Goal: Information Seeking & Learning: Understand process/instructions

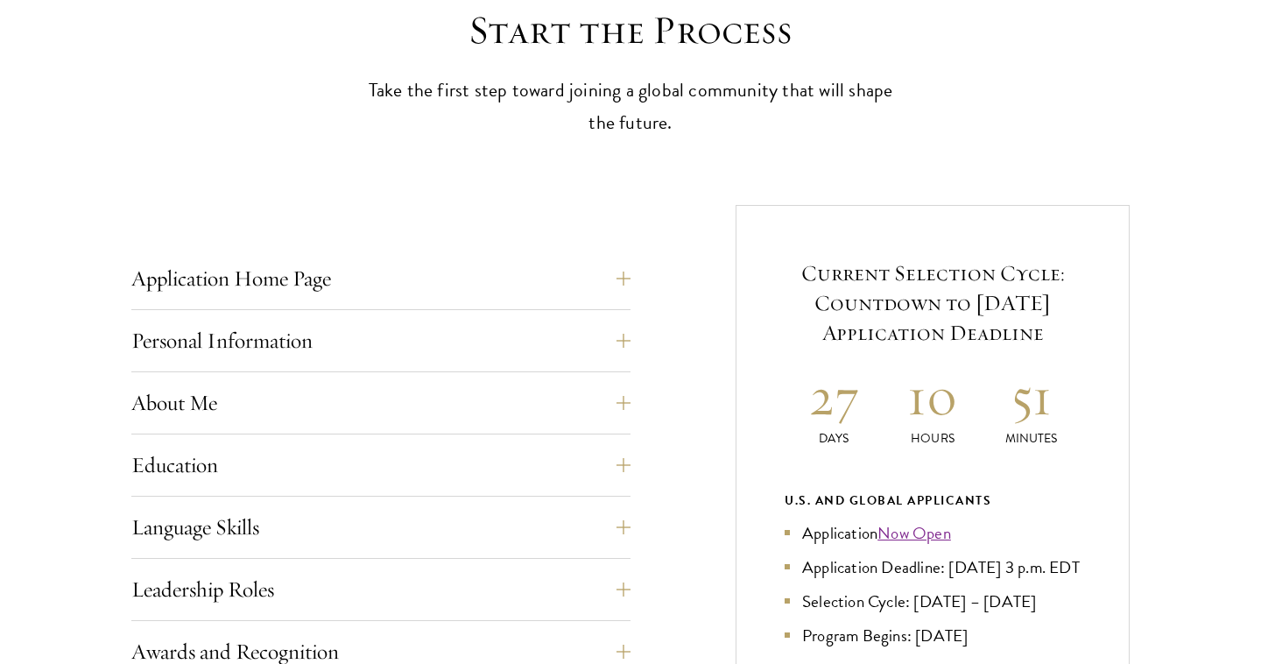
scroll to position [505, 0]
click at [448, 330] on button "Personal Information" at bounding box center [394, 339] width 499 height 42
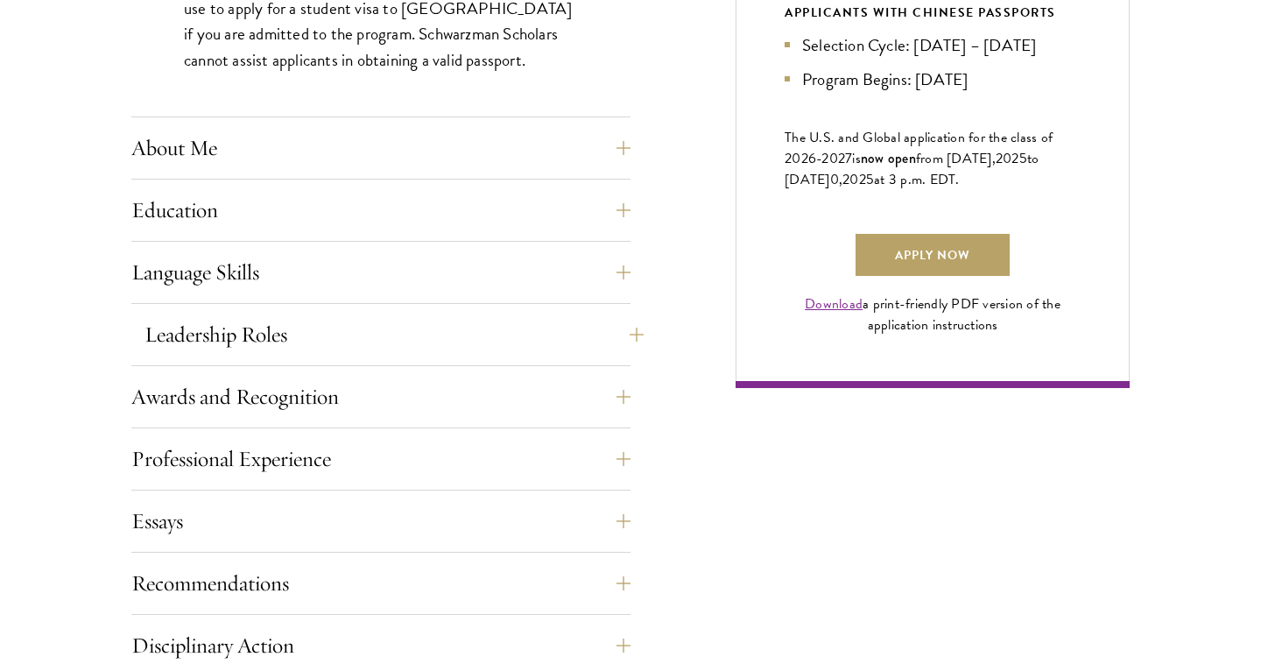
scroll to position [1205, 0]
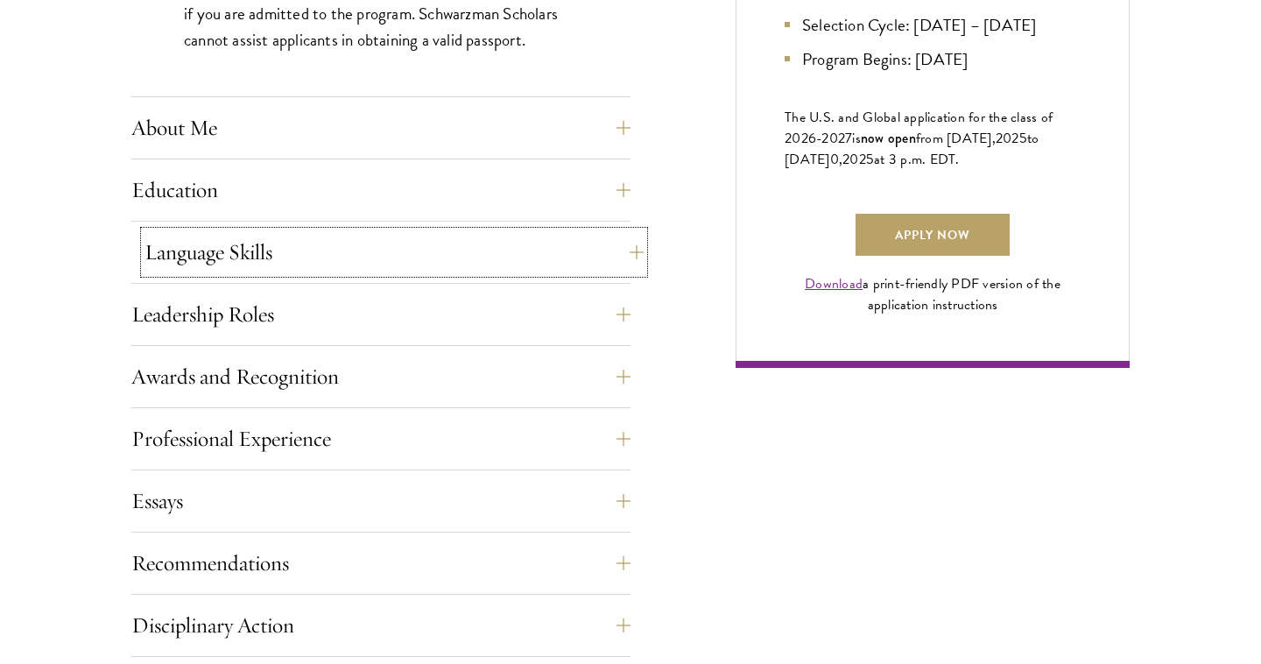
click at [425, 254] on button "Language Skills" at bounding box center [394, 252] width 499 height 42
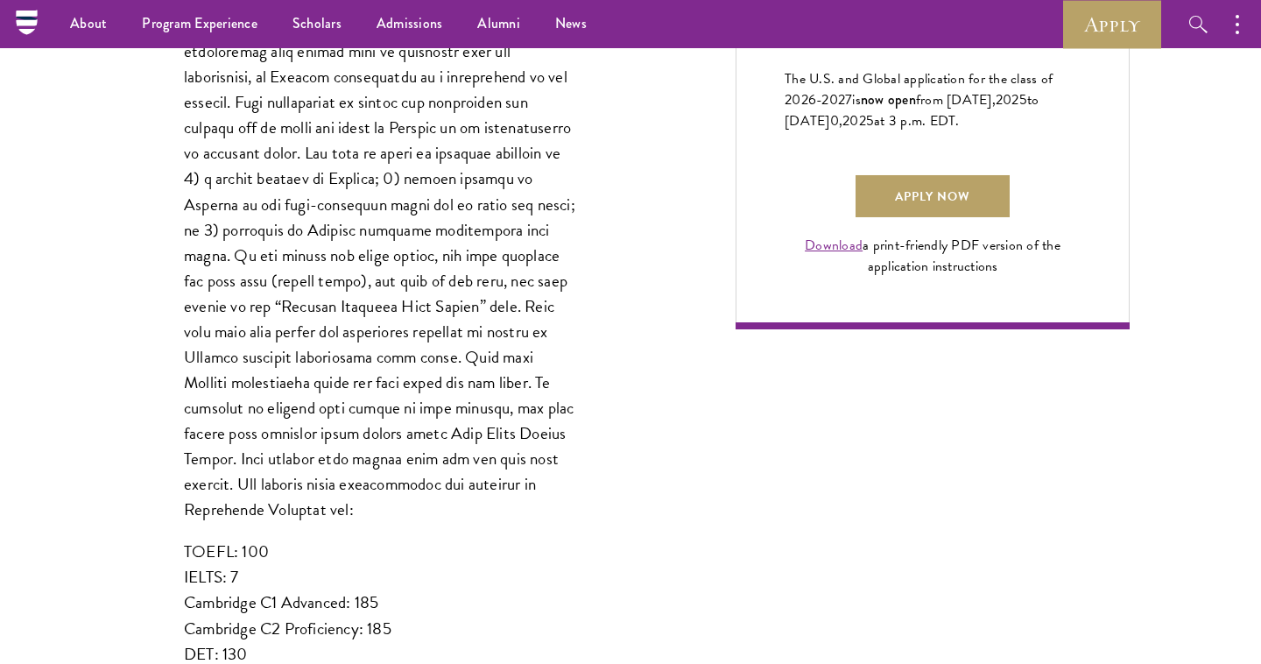
scroll to position [1207, 0]
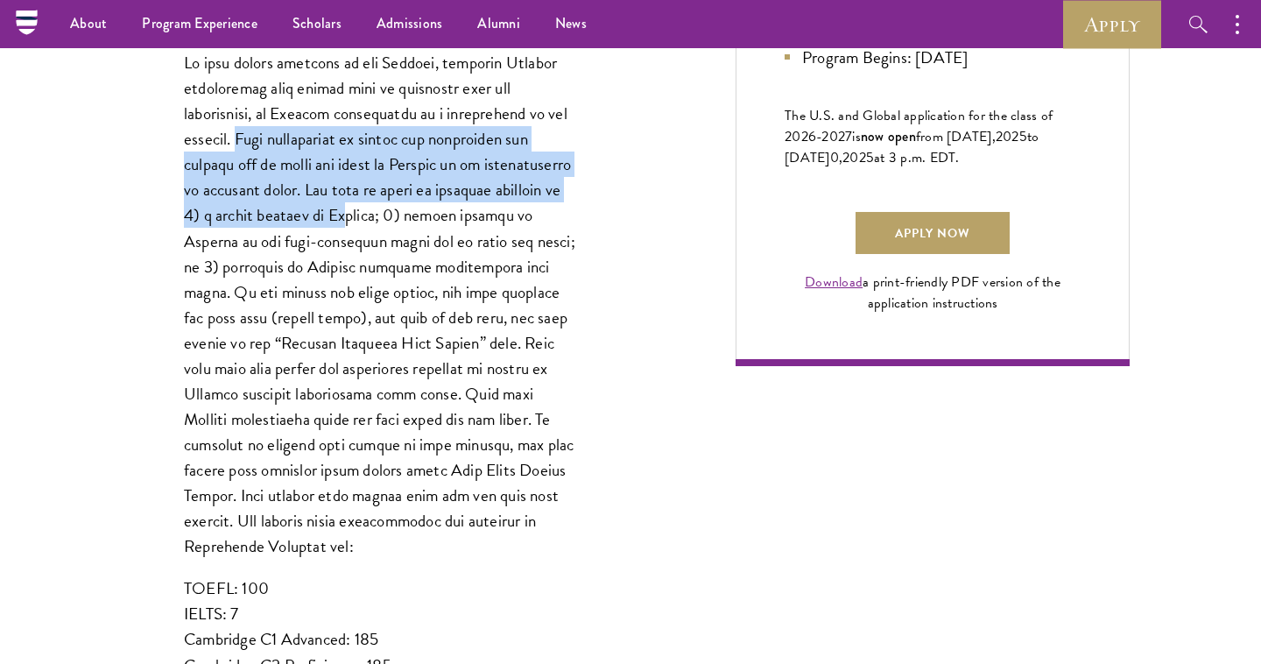
drag, startPoint x: 249, startPoint y: 138, endPoint x: 329, endPoint y: 215, distance: 110.9
click at [329, 215] on p at bounding box center [381, 304] width 394 height 509
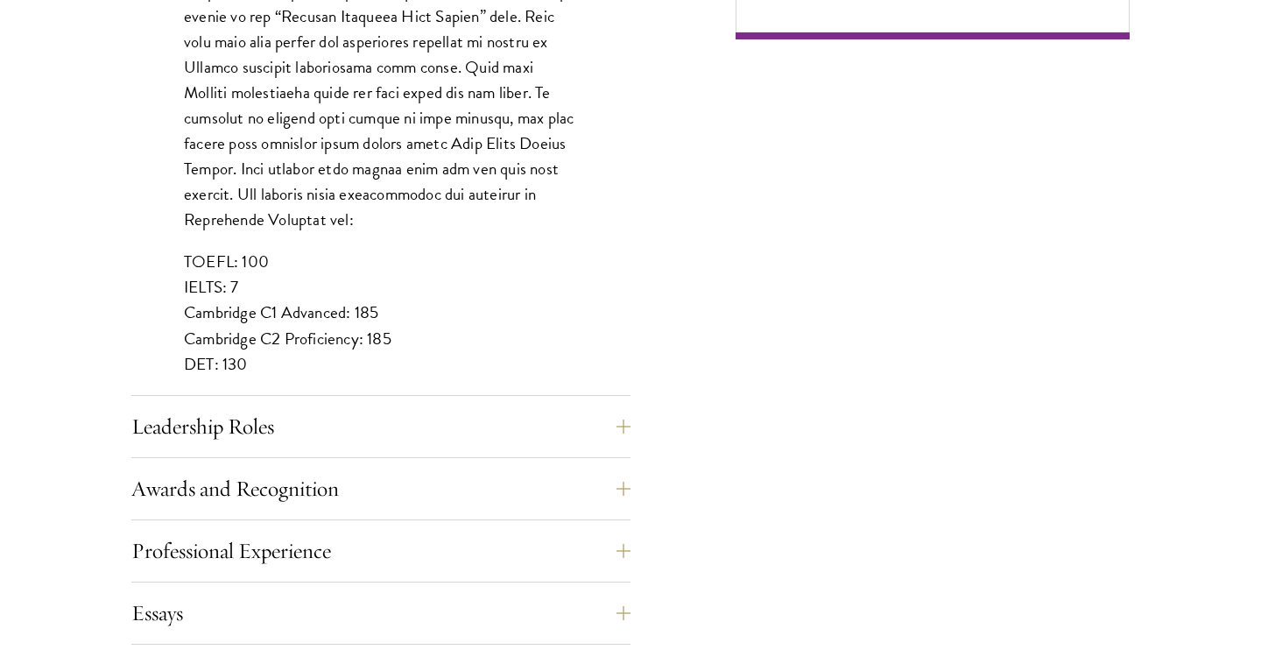
scroll to position [1584, 0]
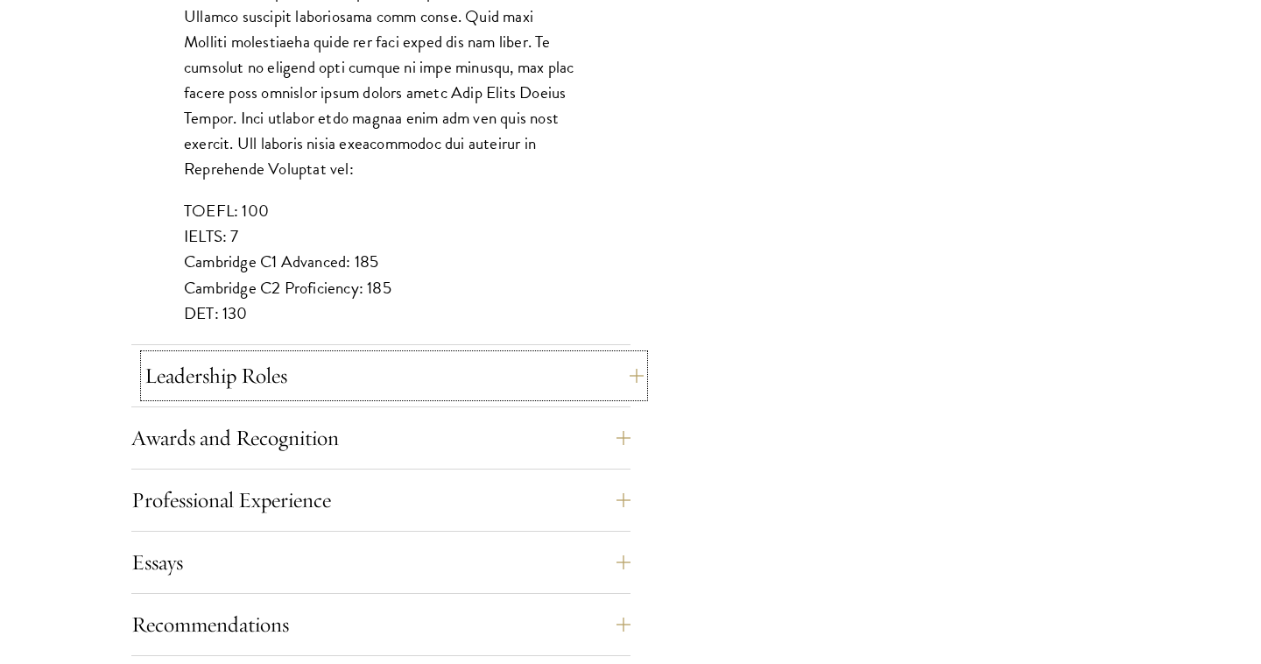
click at [325, 362] on button "Leadership Roles" at bounding box center [394, 376] width 499 height 42
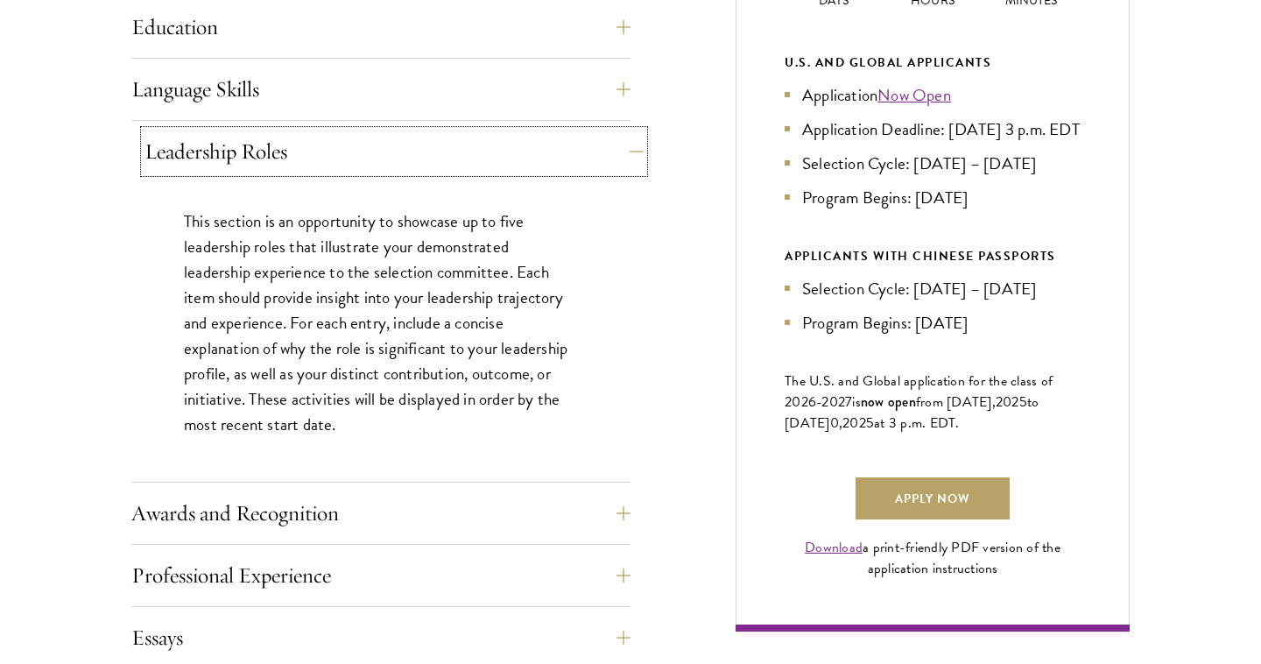
scroll to position [991, 0]
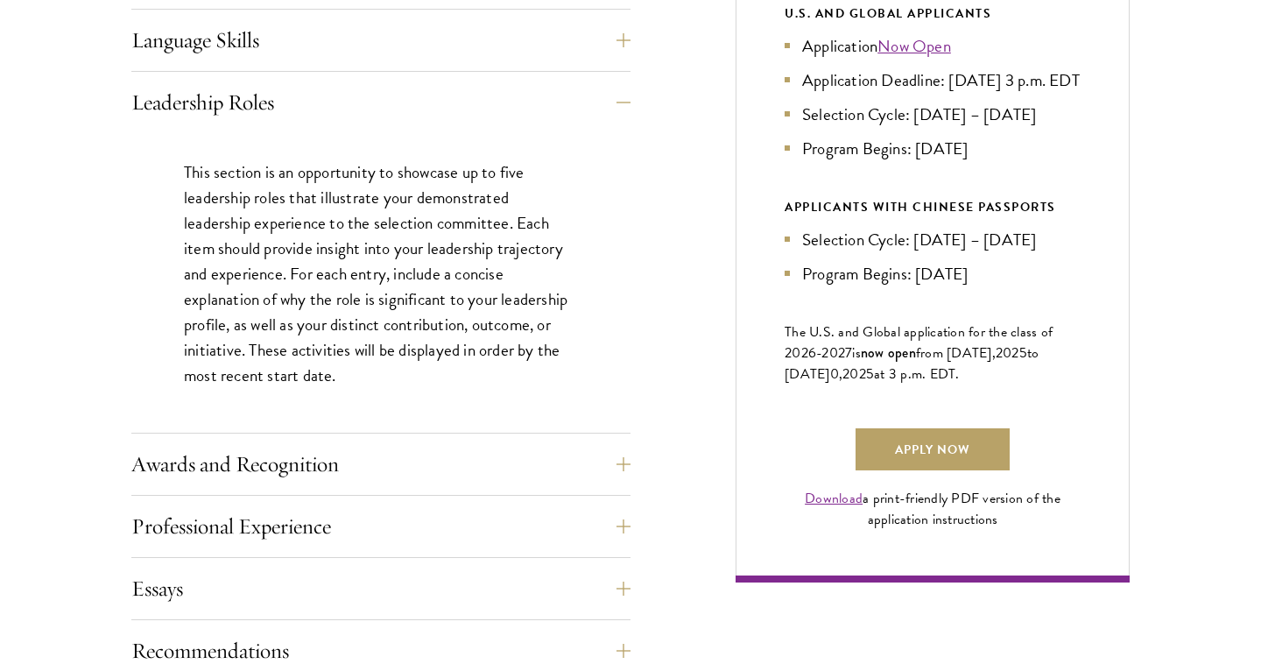
click at [308, 269] on p "This section is an opportunity to showcase up to five leadership roles that ill…" at bounding box center [381, 273] width 394 height 229
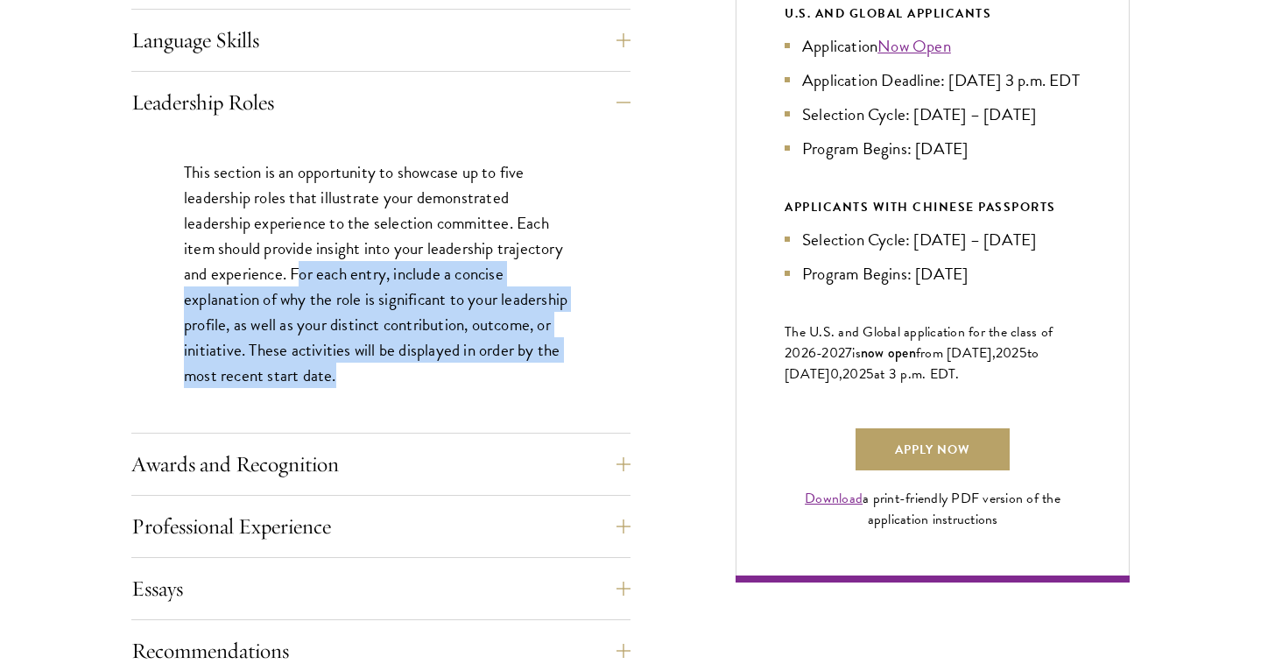
drag, startPoint x: 300, startPoint y: 267, endPoint x: 422, endPoint y: 366, distance: 156.9
click at [422, 366] on p "This section is an opportunity to showcase up to five leadership roles that ill…" at bounding box center [381, 273] width 394 height 229
click at [395, 377] on p "This section is an opportunity to showcase up to five leadership roles that ill…" at bounding box center [381, 273] width 394 height 229
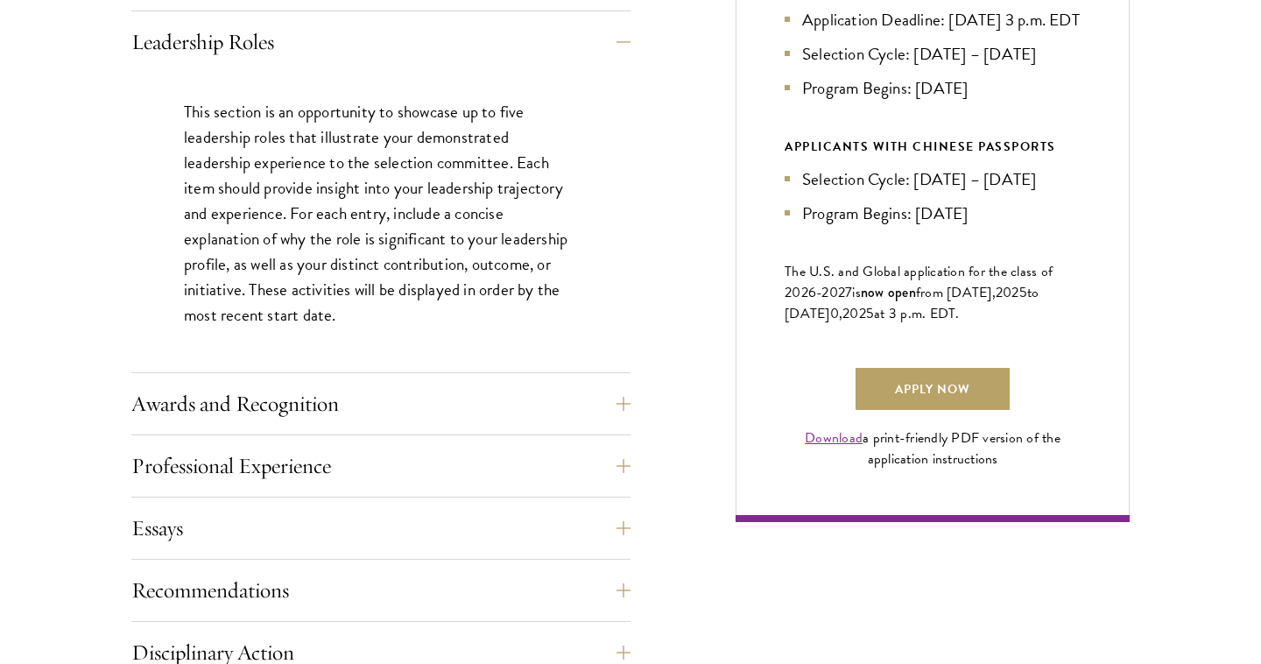
scroll to position [1054, 0]
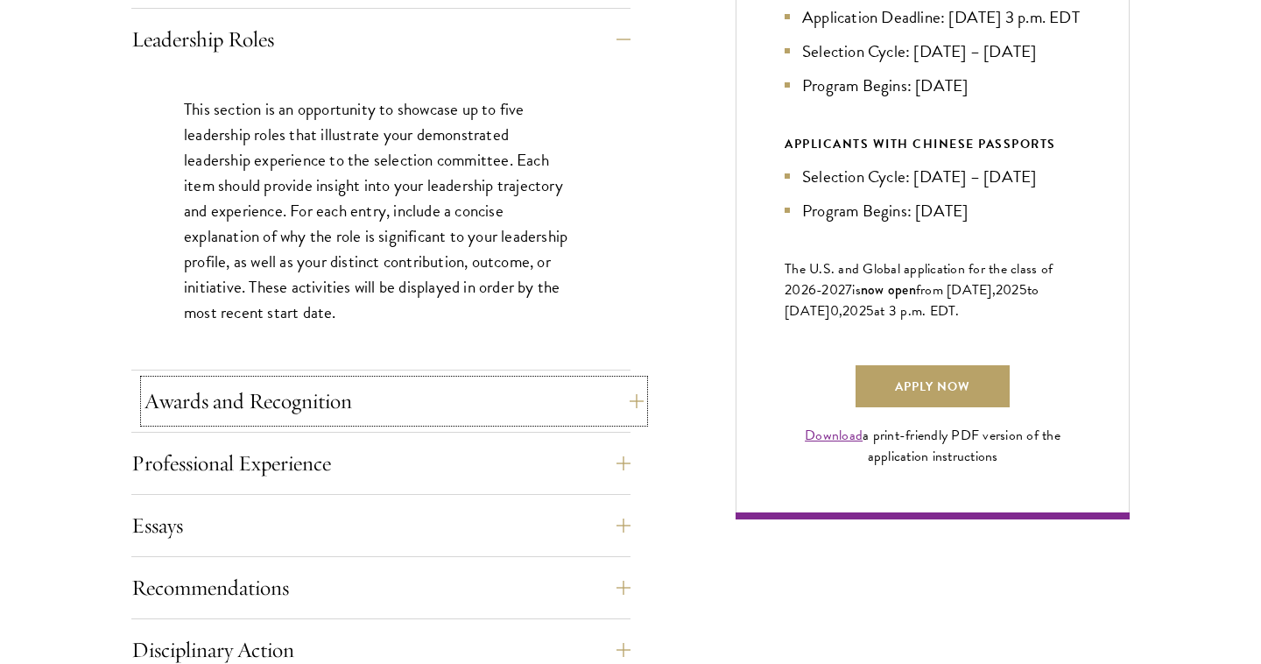
click at [394, 402] on button "Awards and Recognition" at bounding box center [394, 401] width 499 height 42
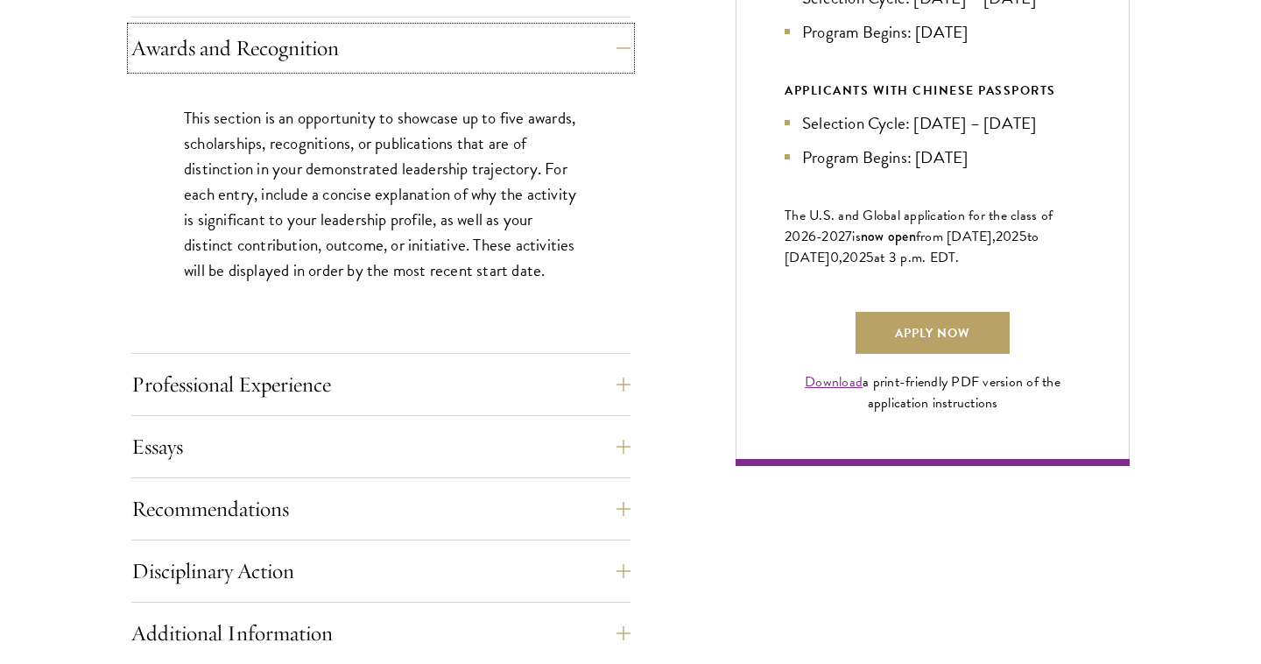
scroll to position [1125, 0]
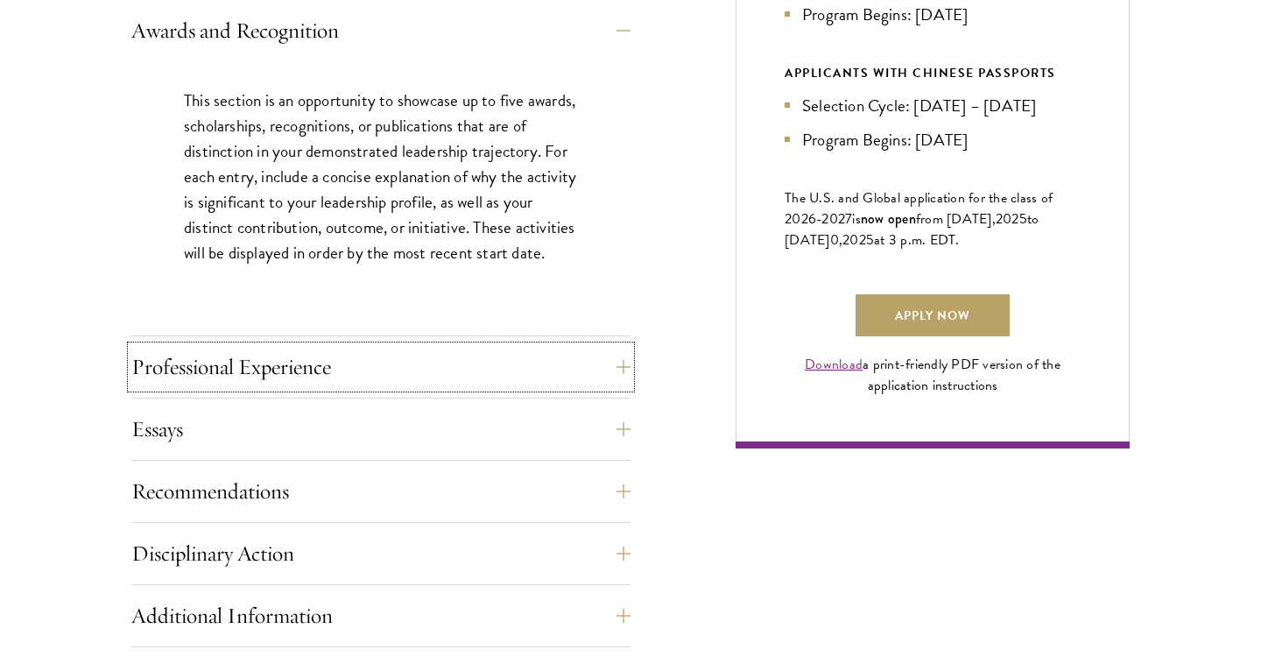
click at [496, 359] on button "Professional Experience" at bounding box center [380, 367] width 499 height 42
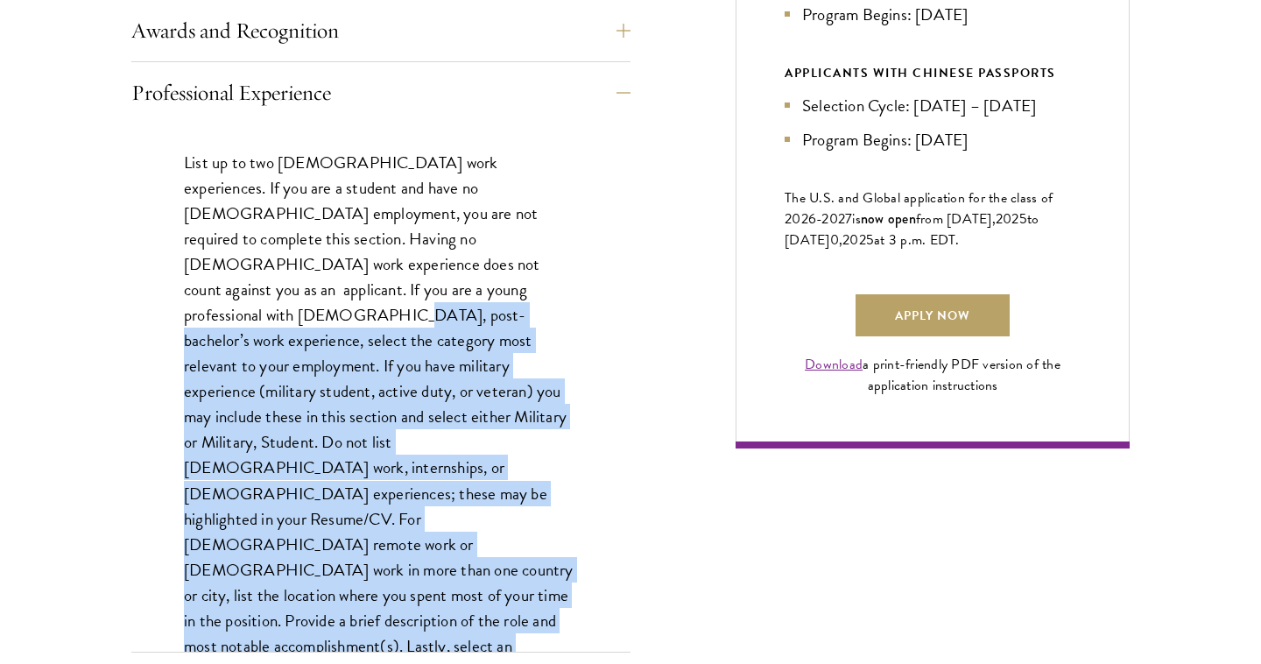
drag, startPoint x: 277, startPoint y: 279, endPoint x: 410, endPoint y: 603, distance: 350.3
click at [410, 603] on p "List up to two [DEMOGRAPHIC_DATA] work experiences. If you are a student and ha…" at bounding box center [381, 430] width 394 height 560
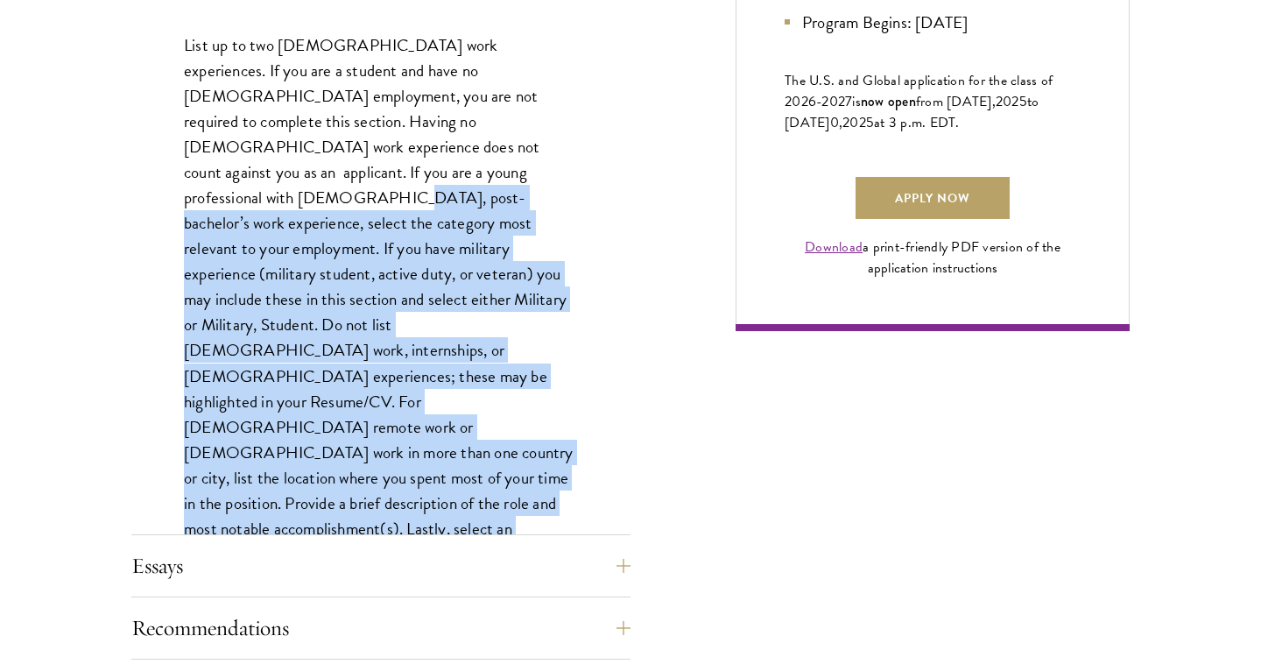
scroll to position [1259, 0]
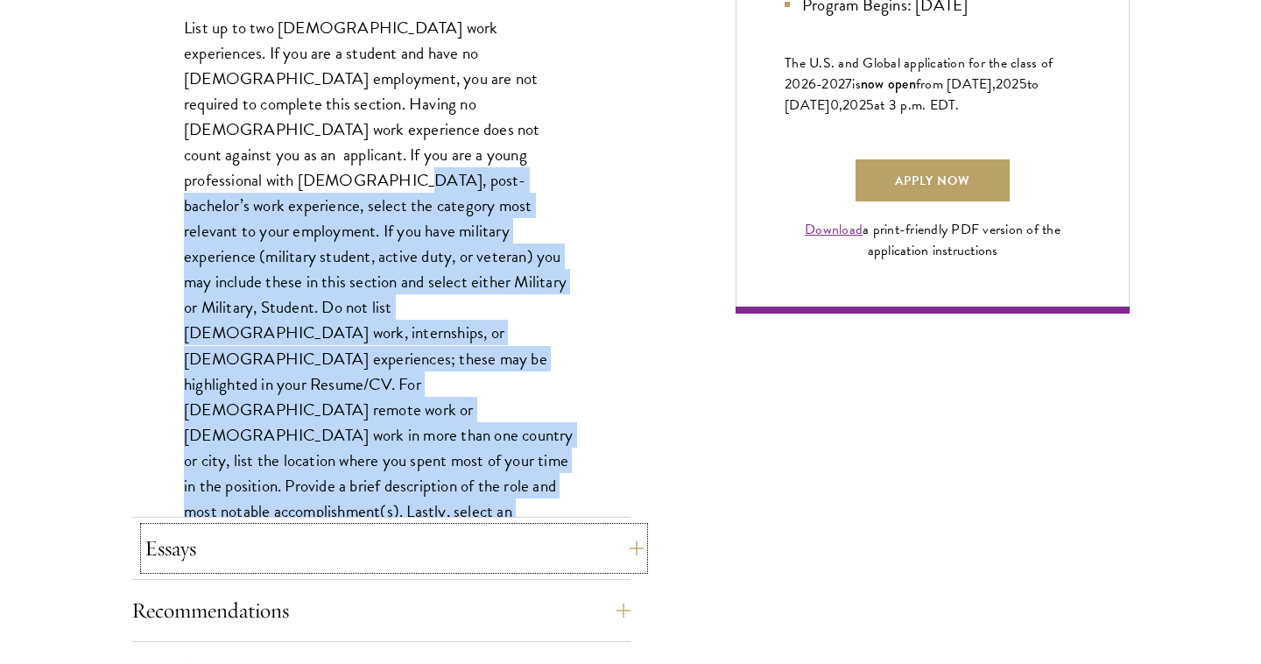
click at [413, 536] on button "Essays" at bounding box center [394, 548] width 499 height 42
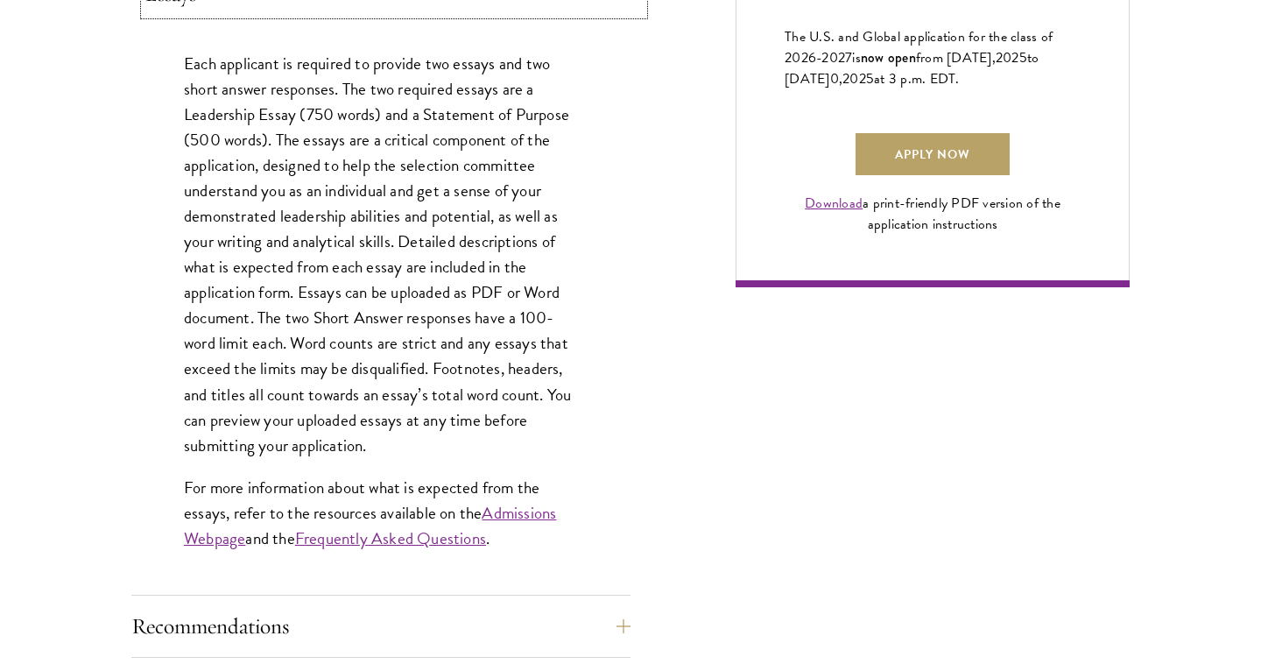
scroll to position [1287, 0]
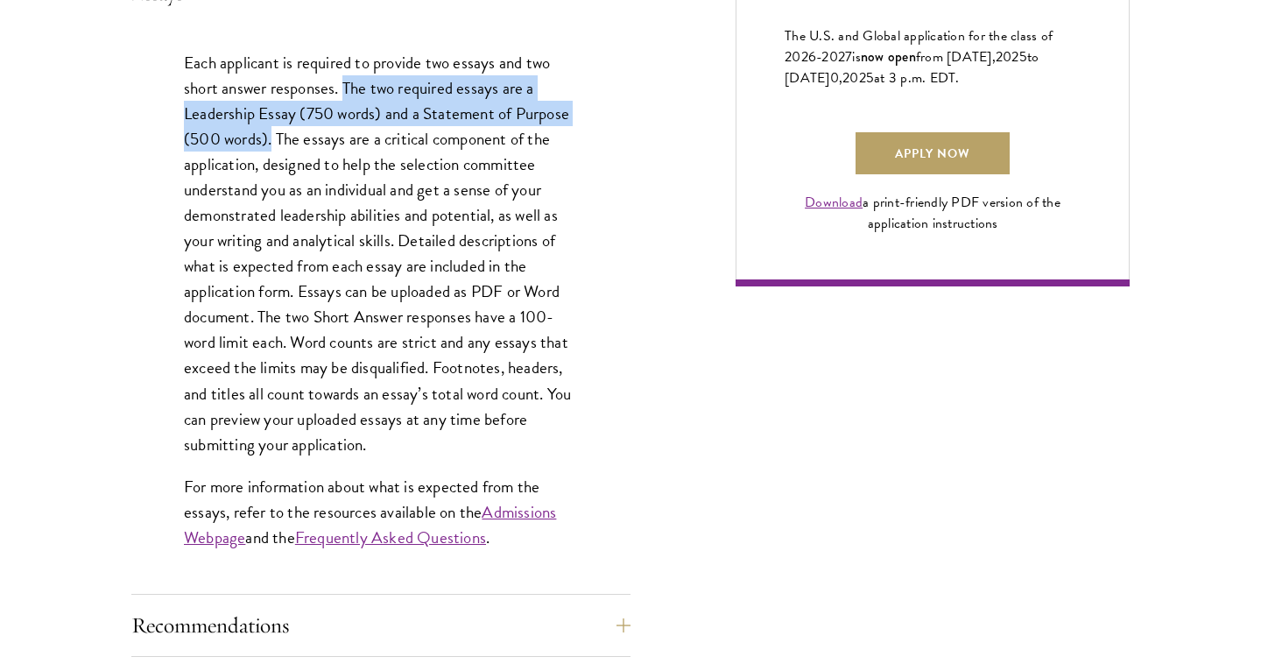
drag, startPoint x: 346, startPoint y: 79, endPoint x: 271, endPoint y: 145, distance: 99.9
click at [271, 145] on p "Each applicant is required to provide two essays and two short answer responses…" at bounding box center [381, 253] width 394 height 407
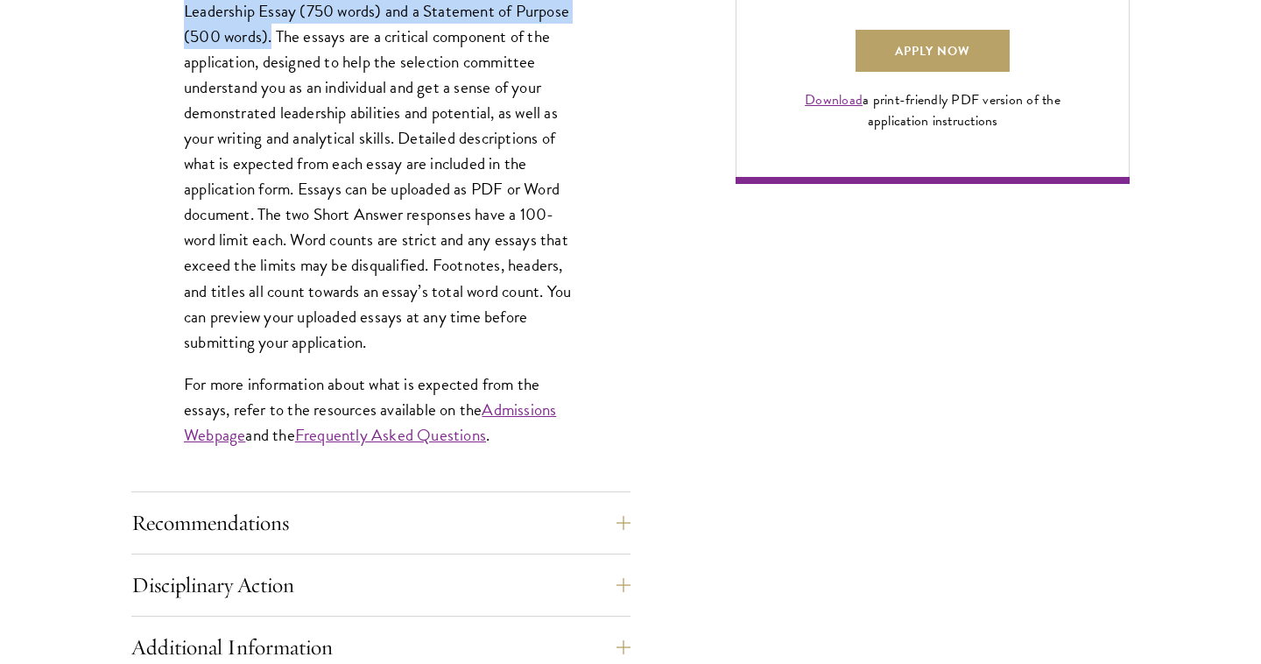
scroll to position [1390, 0]
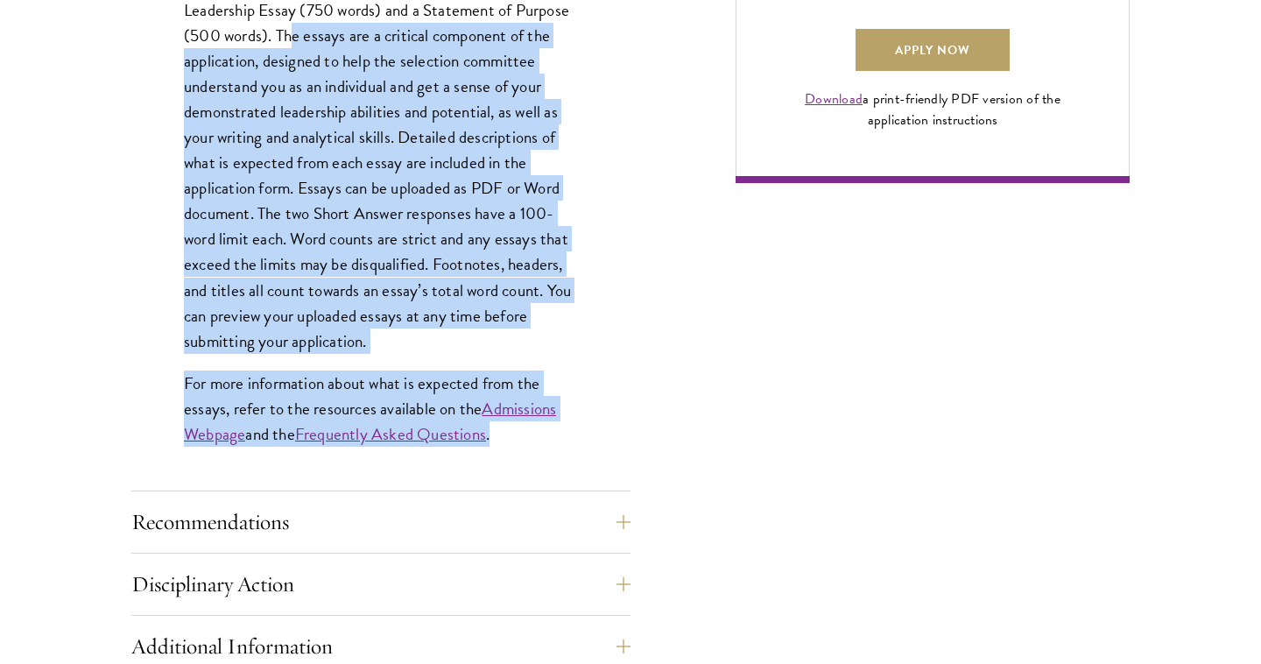
drag, startPoint x: 290, startPoint y: 40, endPoint x: 441, endPoint y: 462, distance: 447.7
click at [441, 462] on div "Each applicant is required to provide two essays and two short answer responses…" at bounding box center [380, 205] width 499 height 570
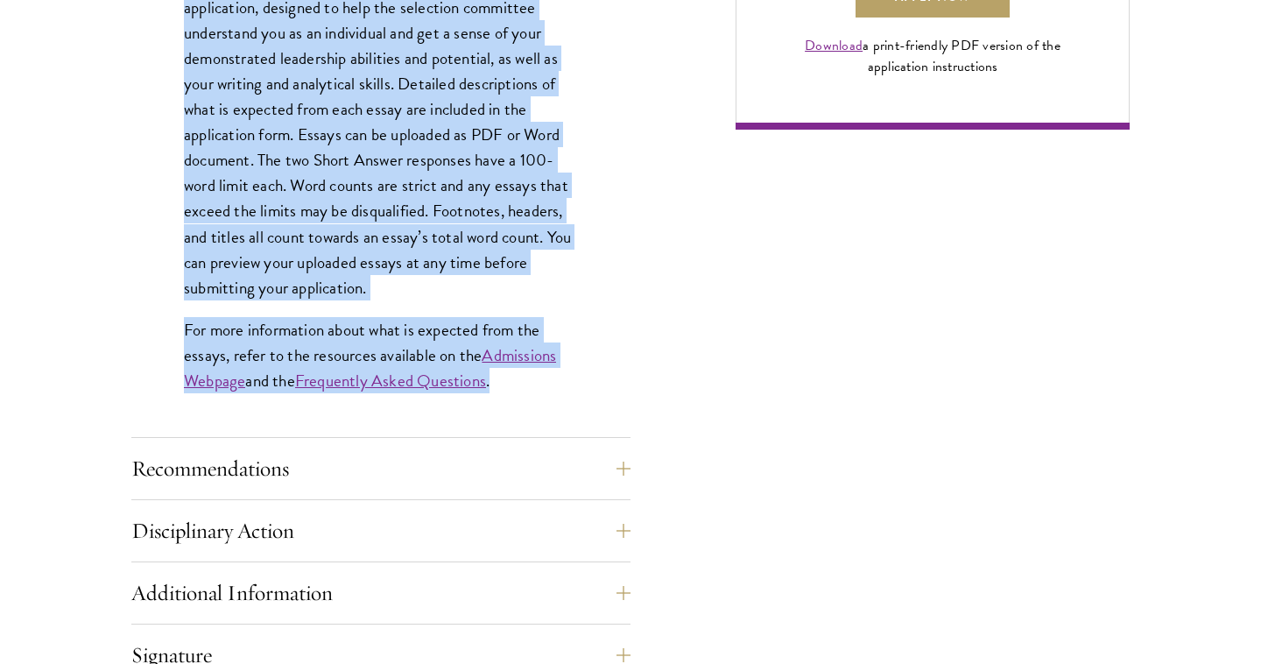
scroll to position [1446, 0]
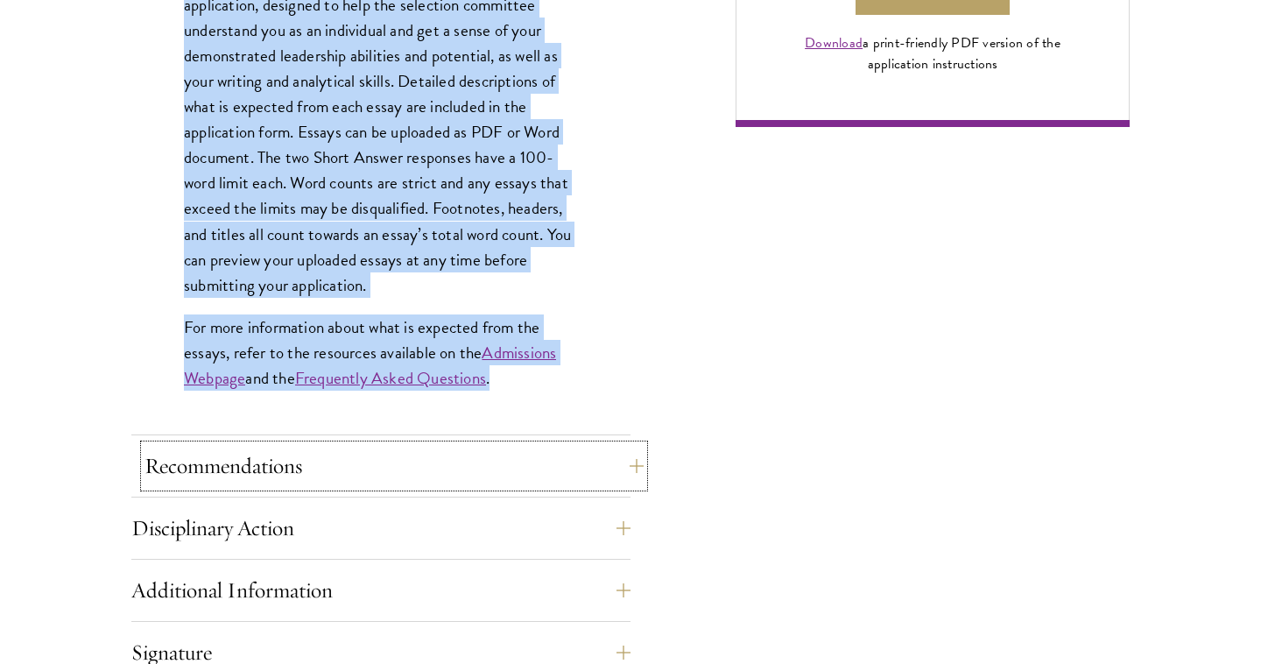
click at [435, 461] on button "Recommendations" at bounding box center [394, 466] width 499 height 42
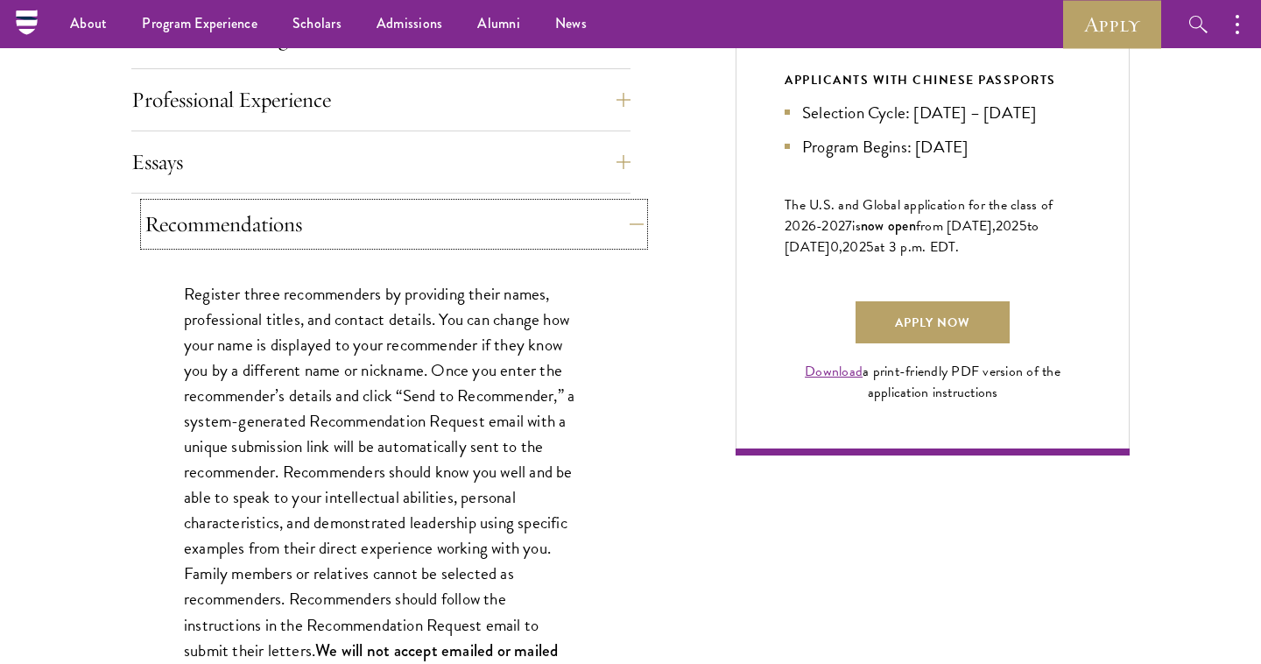
scroll to position [1081, 0]
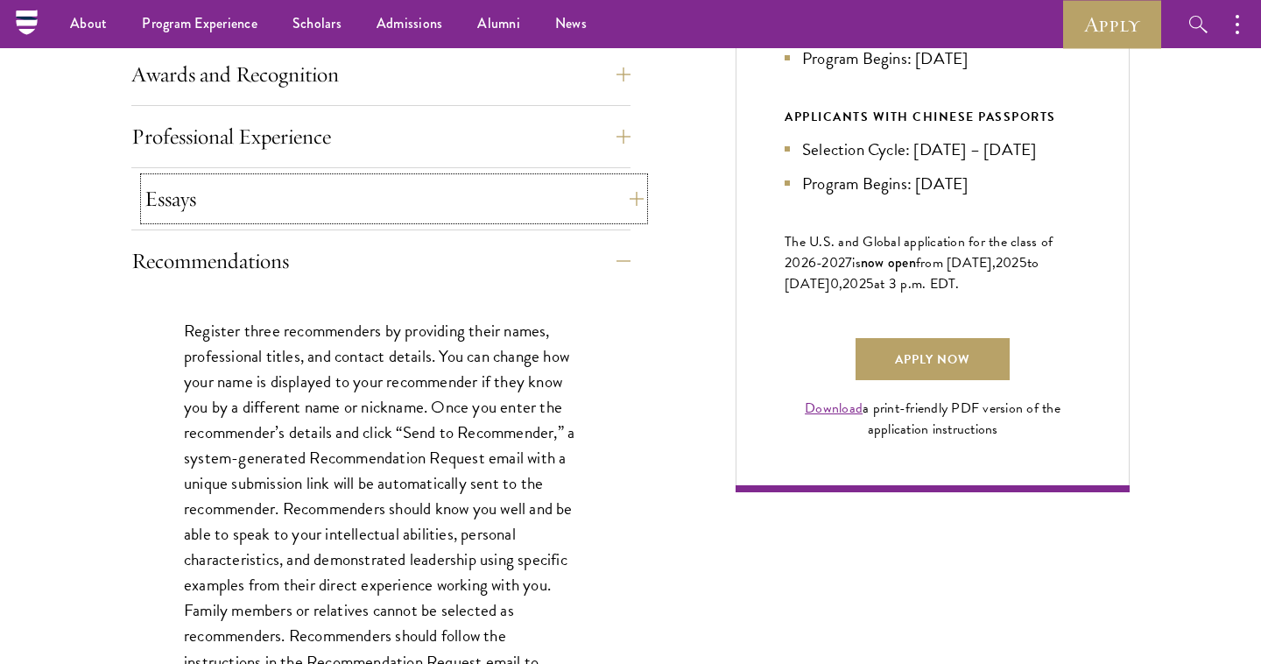
click at [352, 198] on button "Essays" at bounding box center [394, 199] width 499 height 42
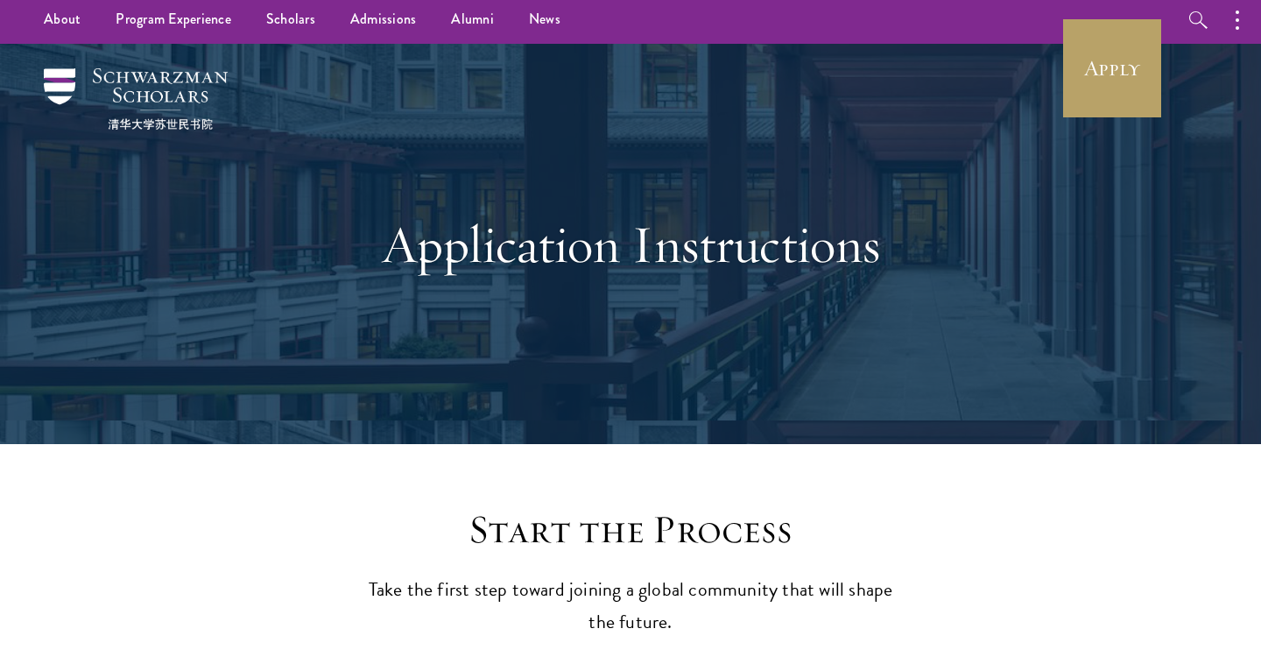
scroll to position [0, 0]
